Goal: Information Seeking & Learning: Check status

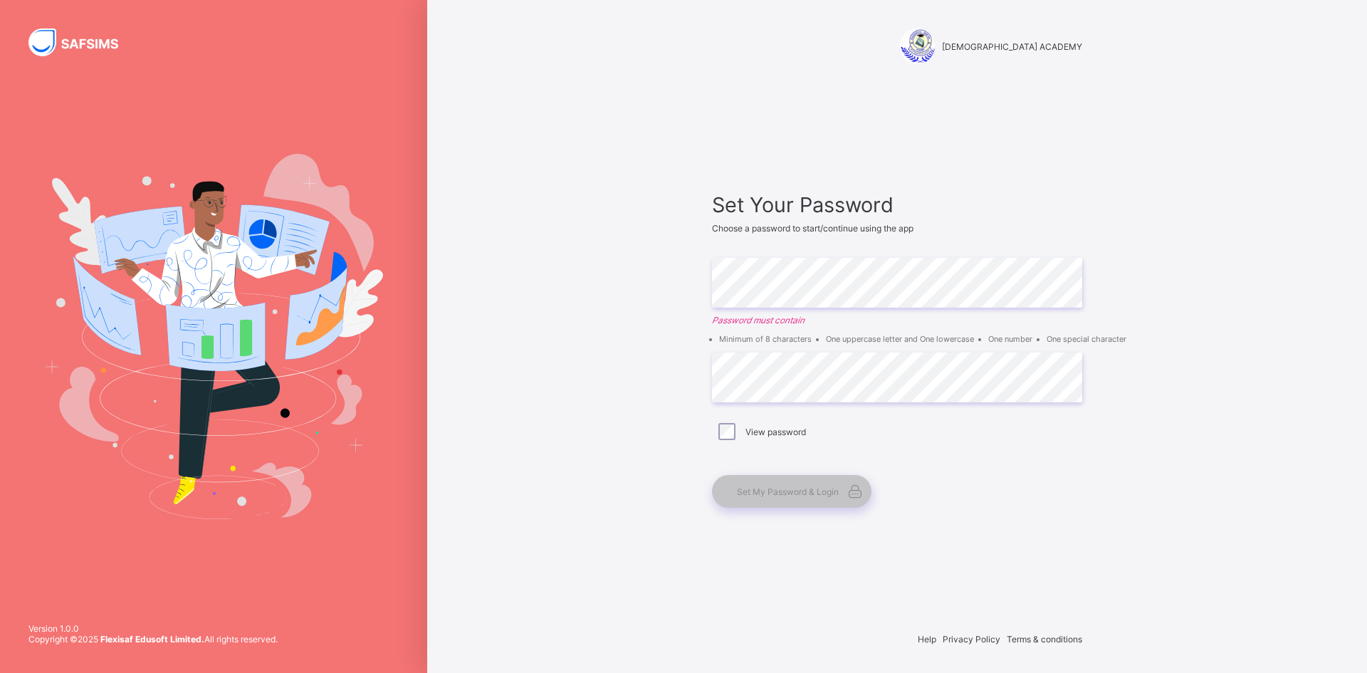
click at [1054, 171] on div "Set Your Password Choose a password to start/continue using the app Enter Passw…" at bounding box center [897, 350] width 399 height 482
click at [1163, 224] on div "RAUDHATUL QUR'AN ACADEMY Set Your Password Choose a password to start/continue …" at bounding box center [897, 336] width 940 height 673
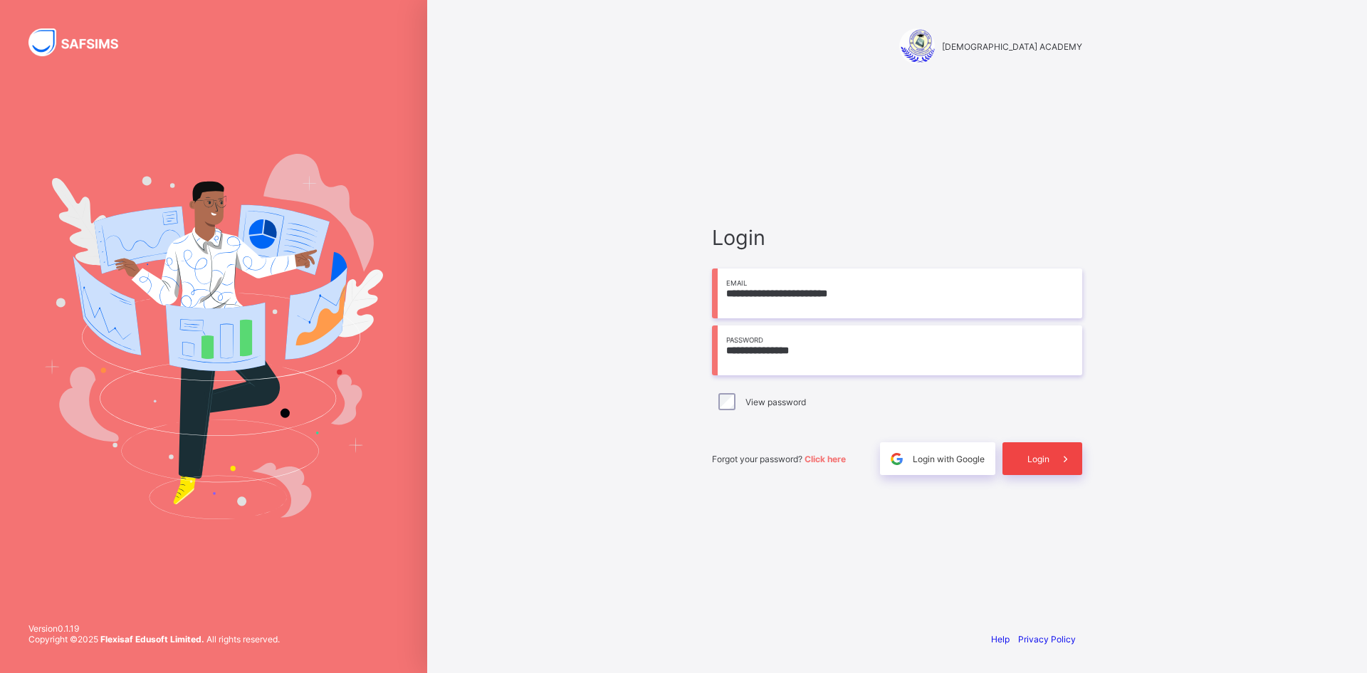
click at [1043, 458] on span "Login" at bounding box center [1039, 459] width 22 height 11
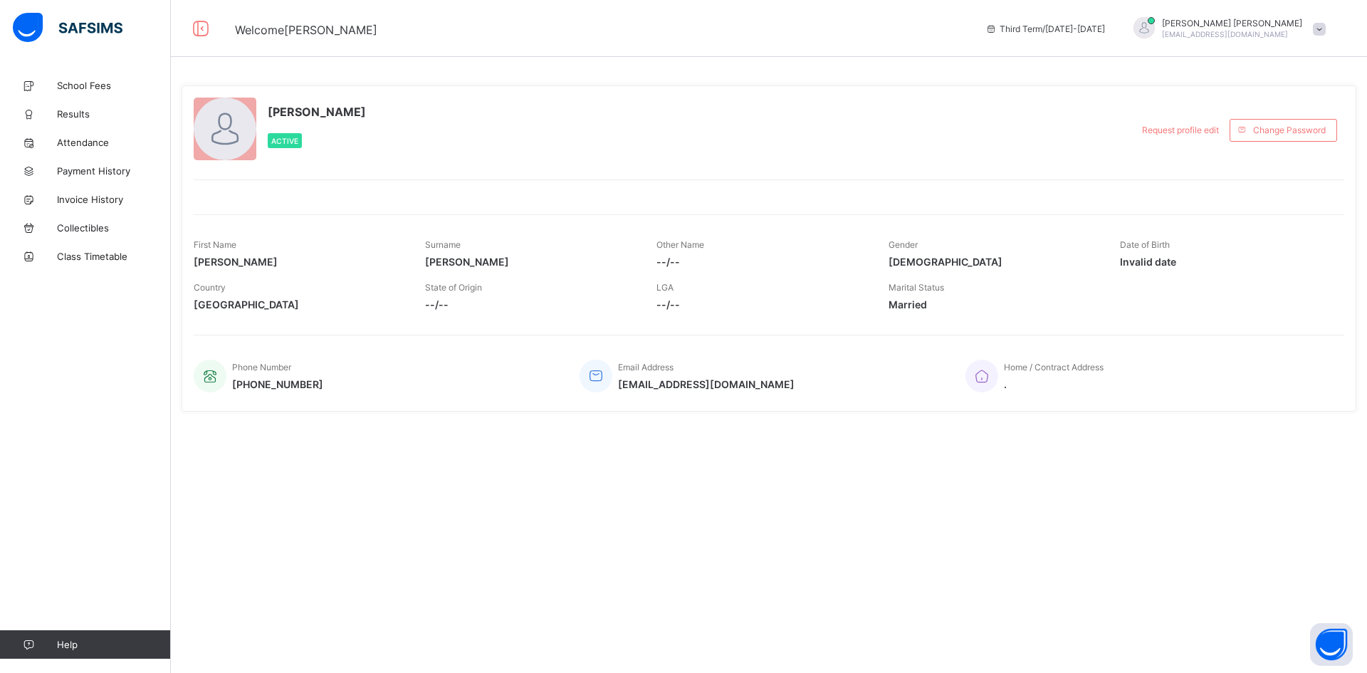
click at [1041, 465] on div "**********" at bounding box center [769, 269] width 1196 height 397
click at [76, 115] on span "Results" at bounding box center [114, 113] width 114 height 11
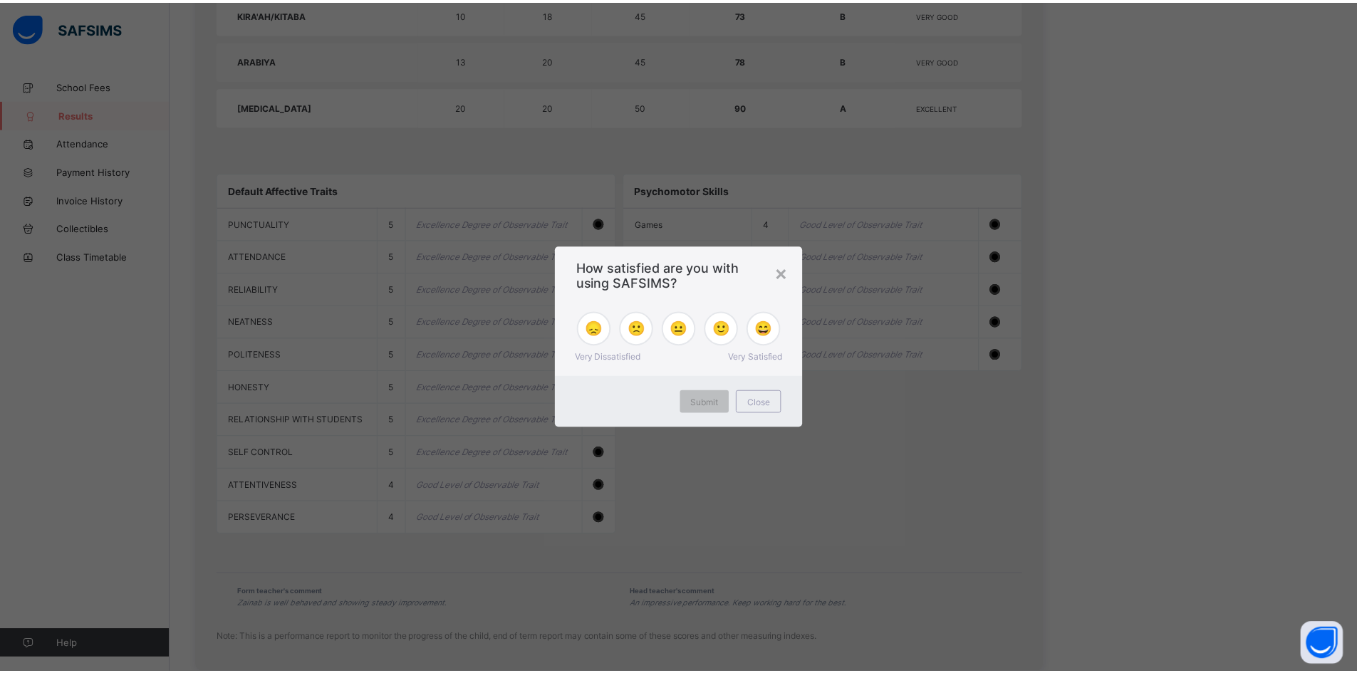
scroll to position [792, 0]
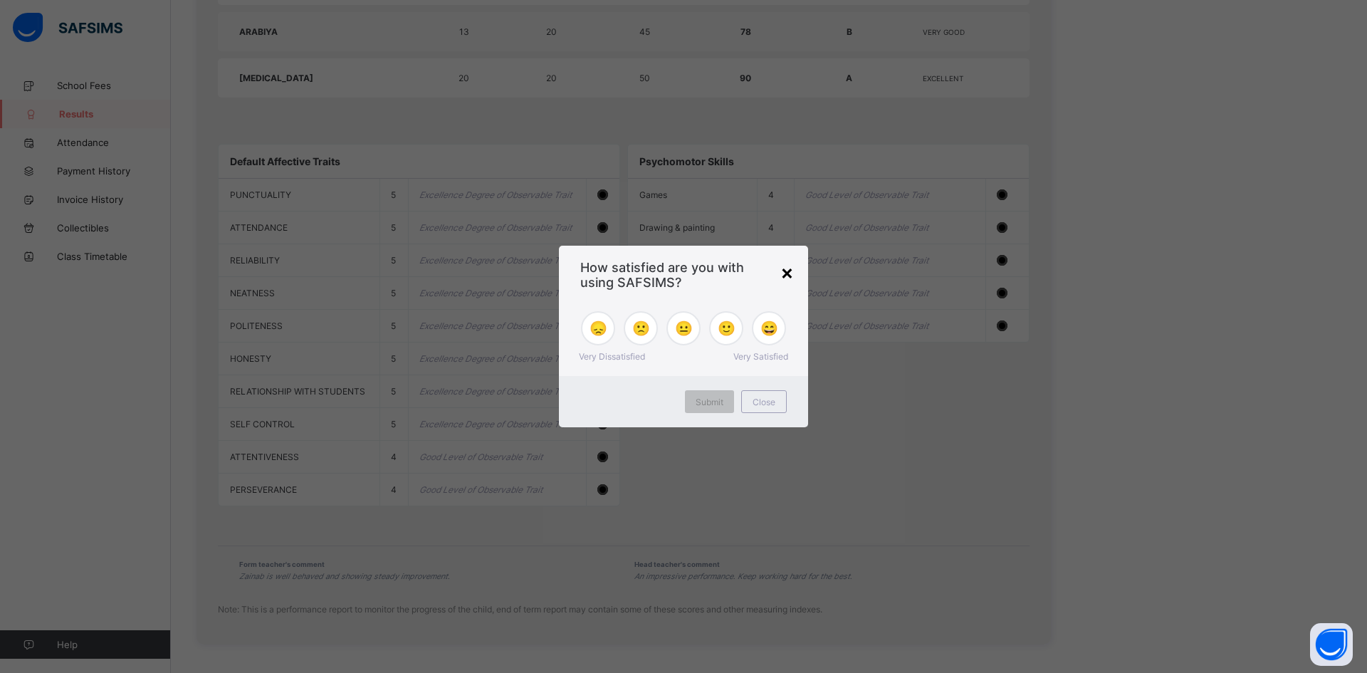
click at [793, 273] on div "×" at bounding box center [788, 272] width 14 height 24
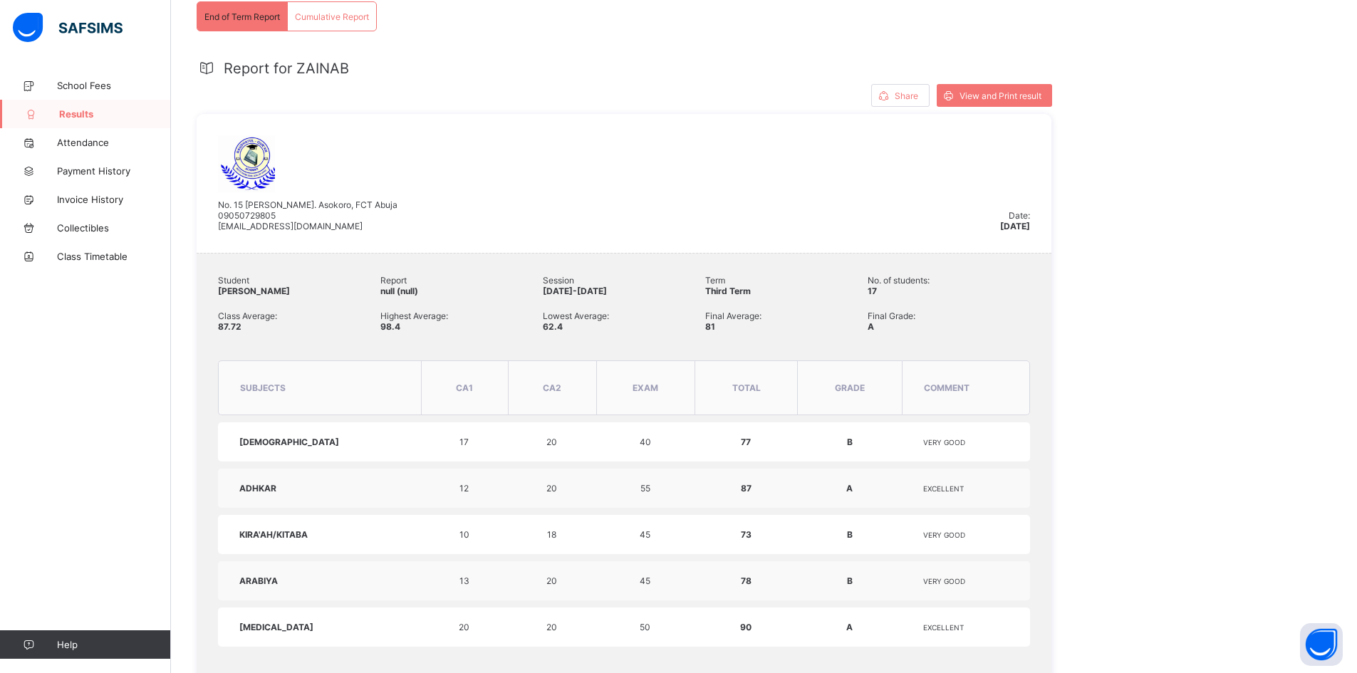
scroll to position [222, 0]
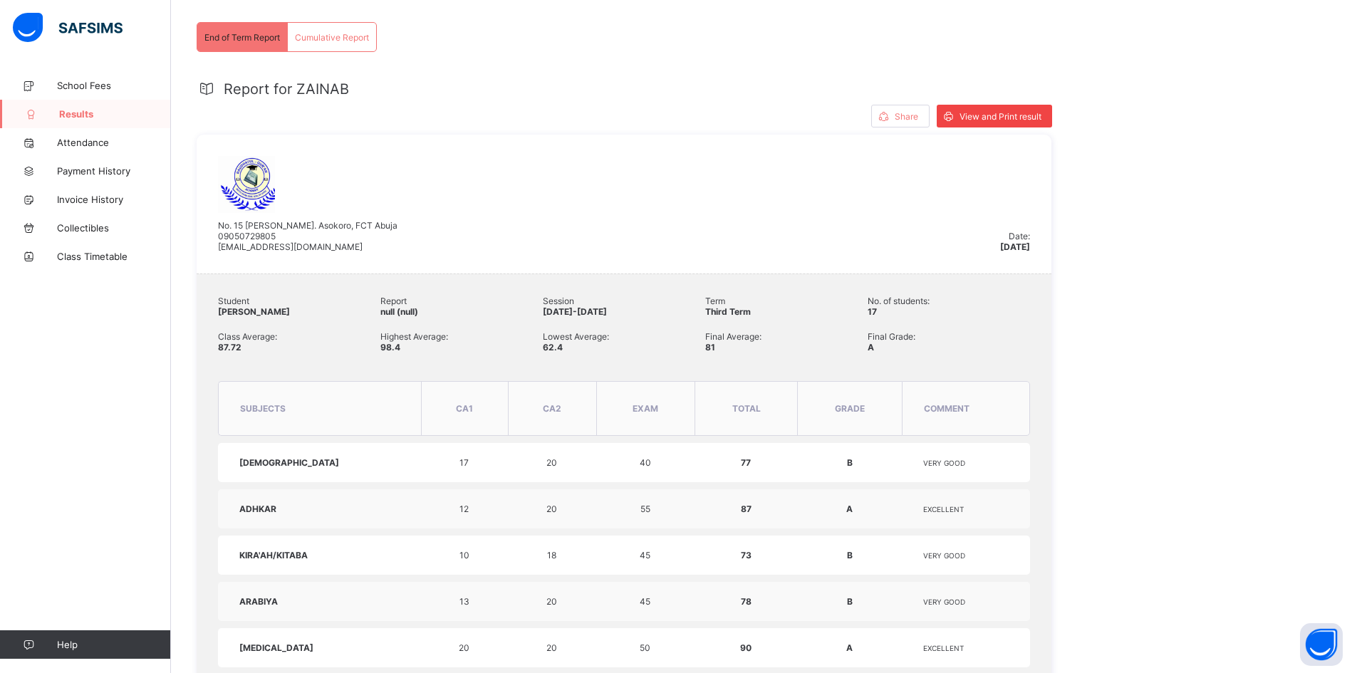
click at [1002, 116] on span "View and Print result" at bounding box center [1000, 116] width 82 height 11
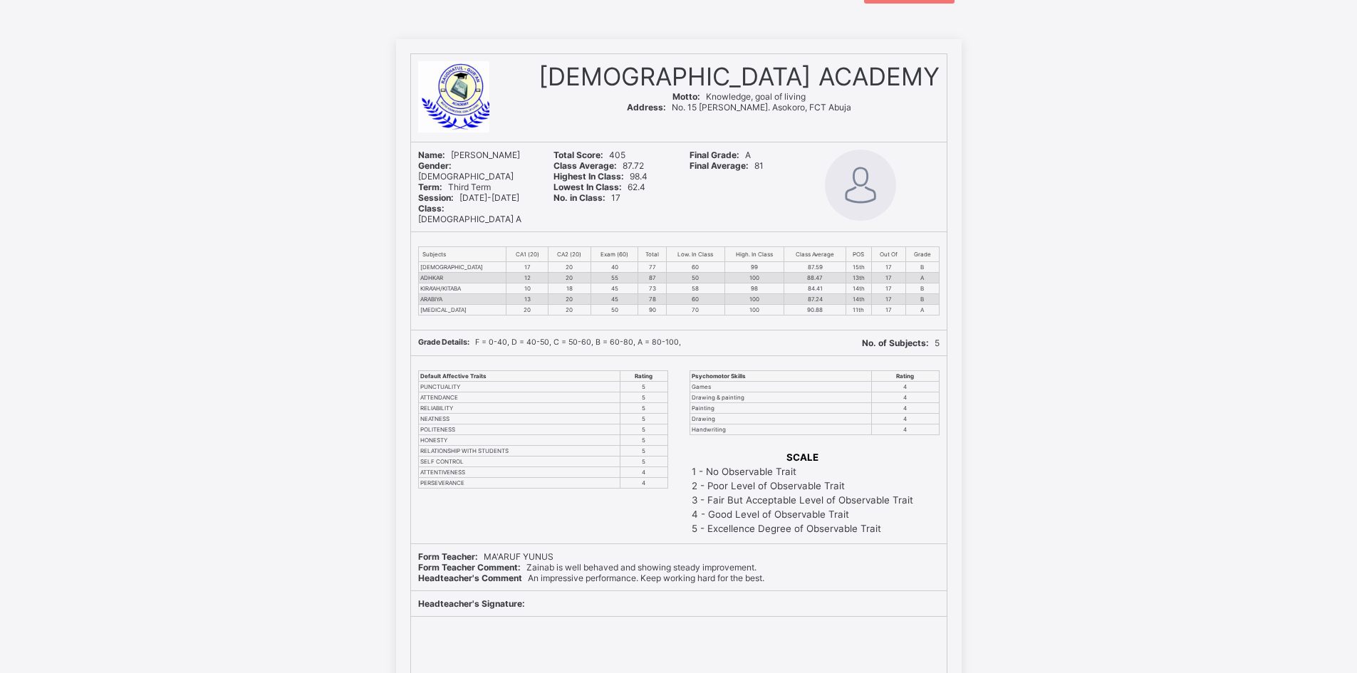
scroll to position [57, 0]
